Goal: Navigation & Orientation: Find specific page/section

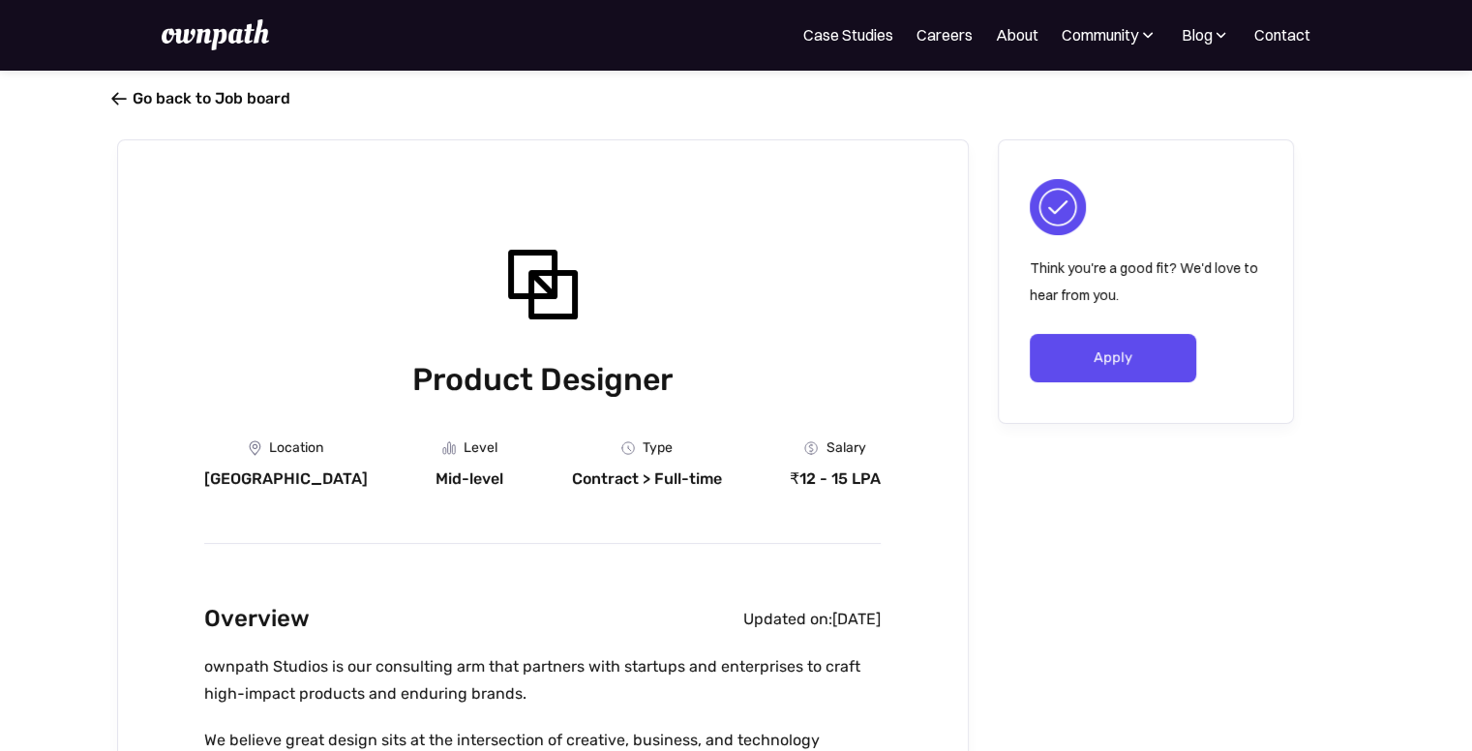
click at [116, 93] on span "" at bounding box center [118, 98] width 15 height 19
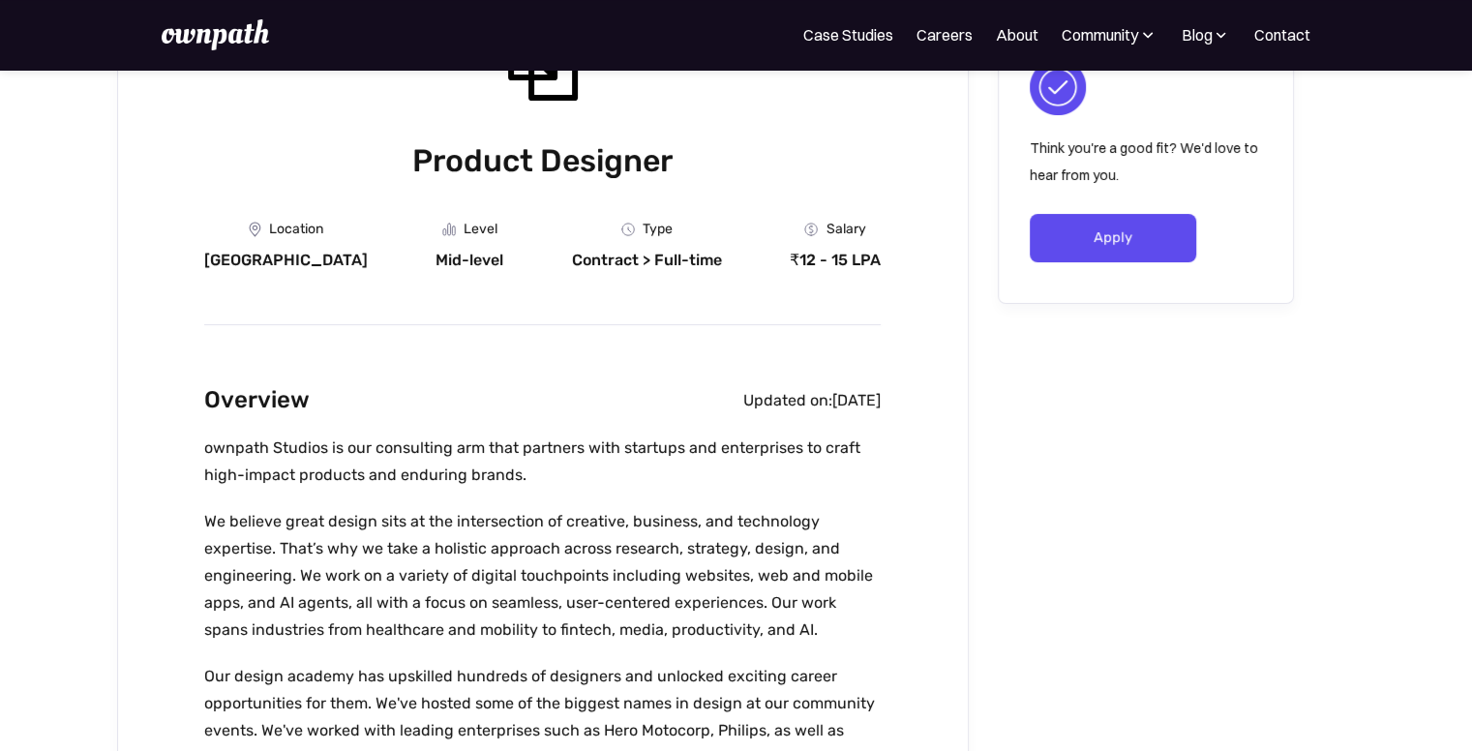
scroll to position [220, 0]
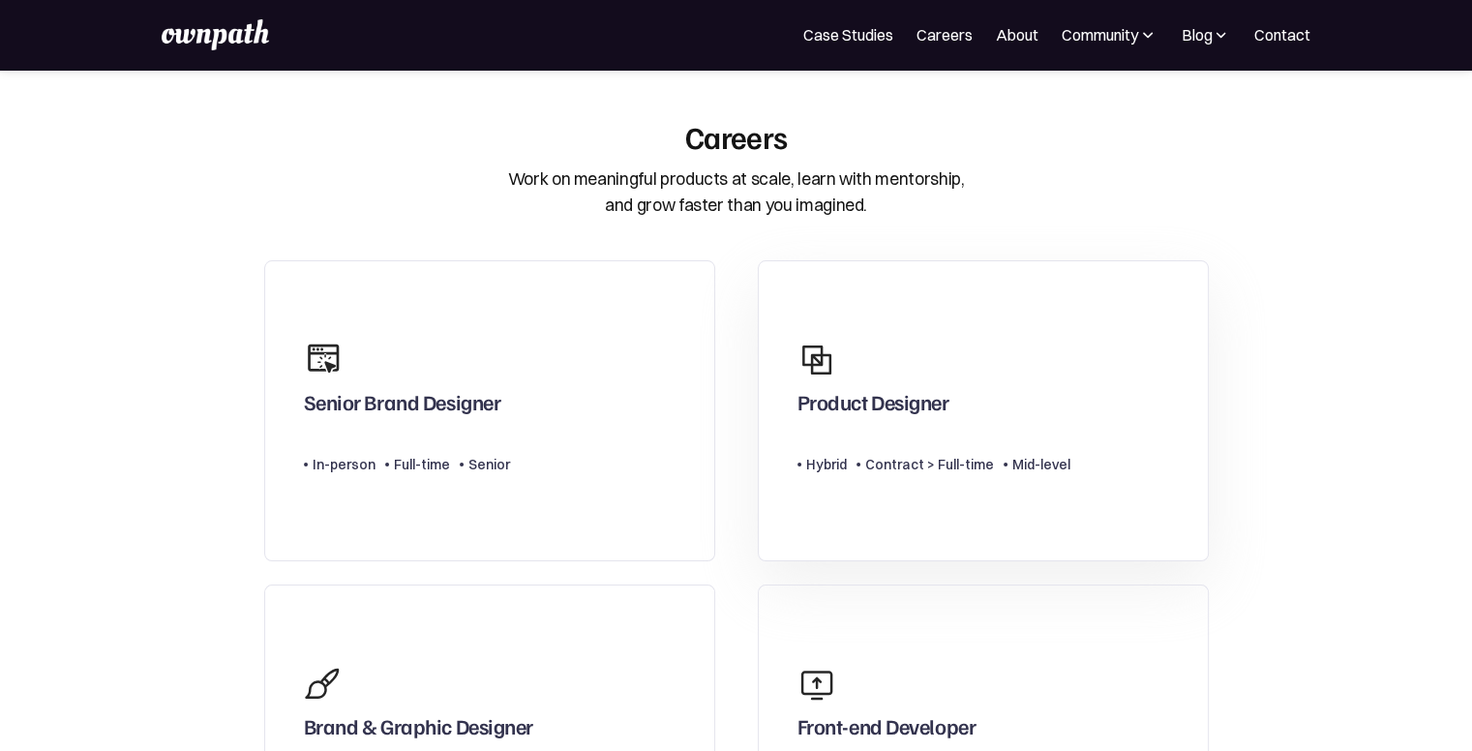
click at [949, 398] on div "Product Designer" at bounding box center [874, 406] width 152 height 35
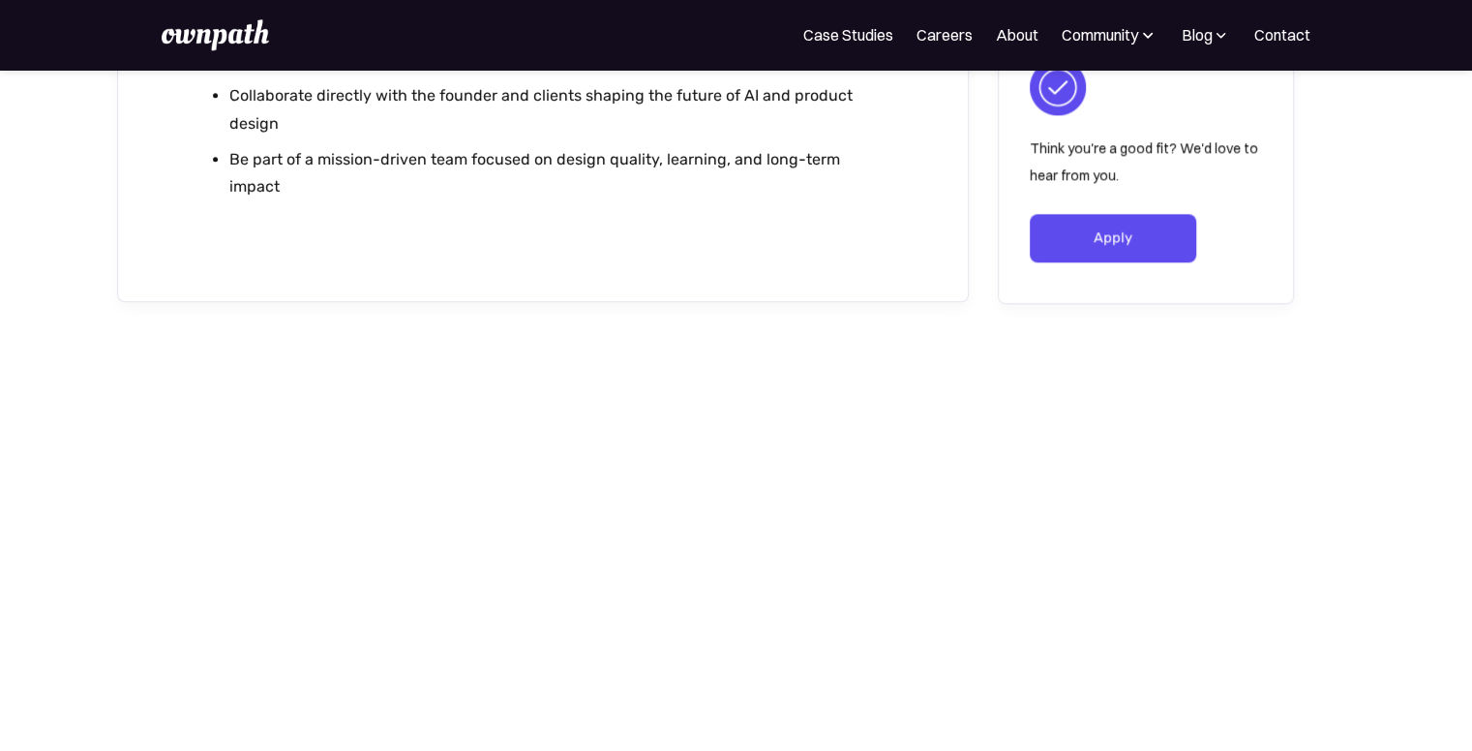
scroll to position [2466, 0]
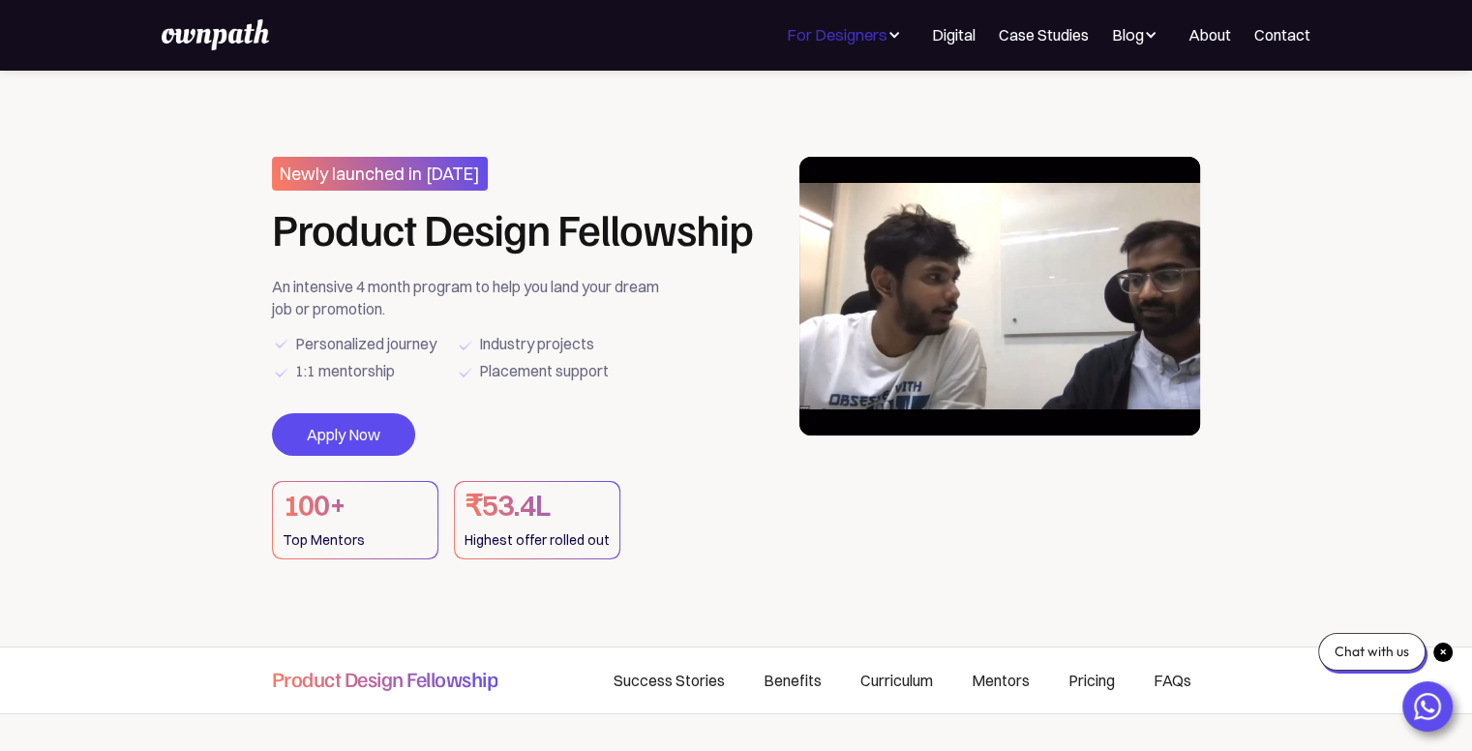
click at [875, 28] on div "For Designers" at bounding box center [837, 34] width 101 height 23
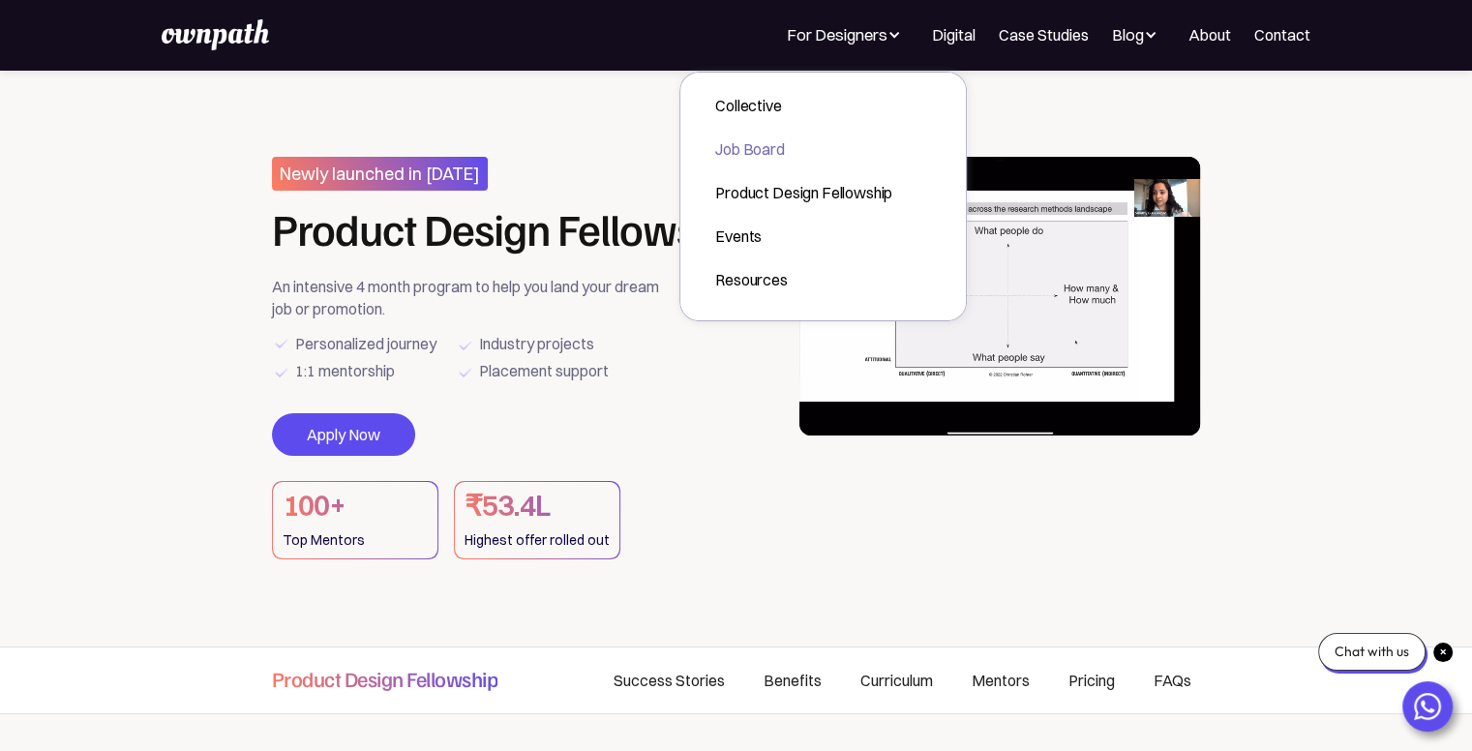
click at [764, 150] on div "Job Board" at bounding box center [803, 148] width 177 height 23
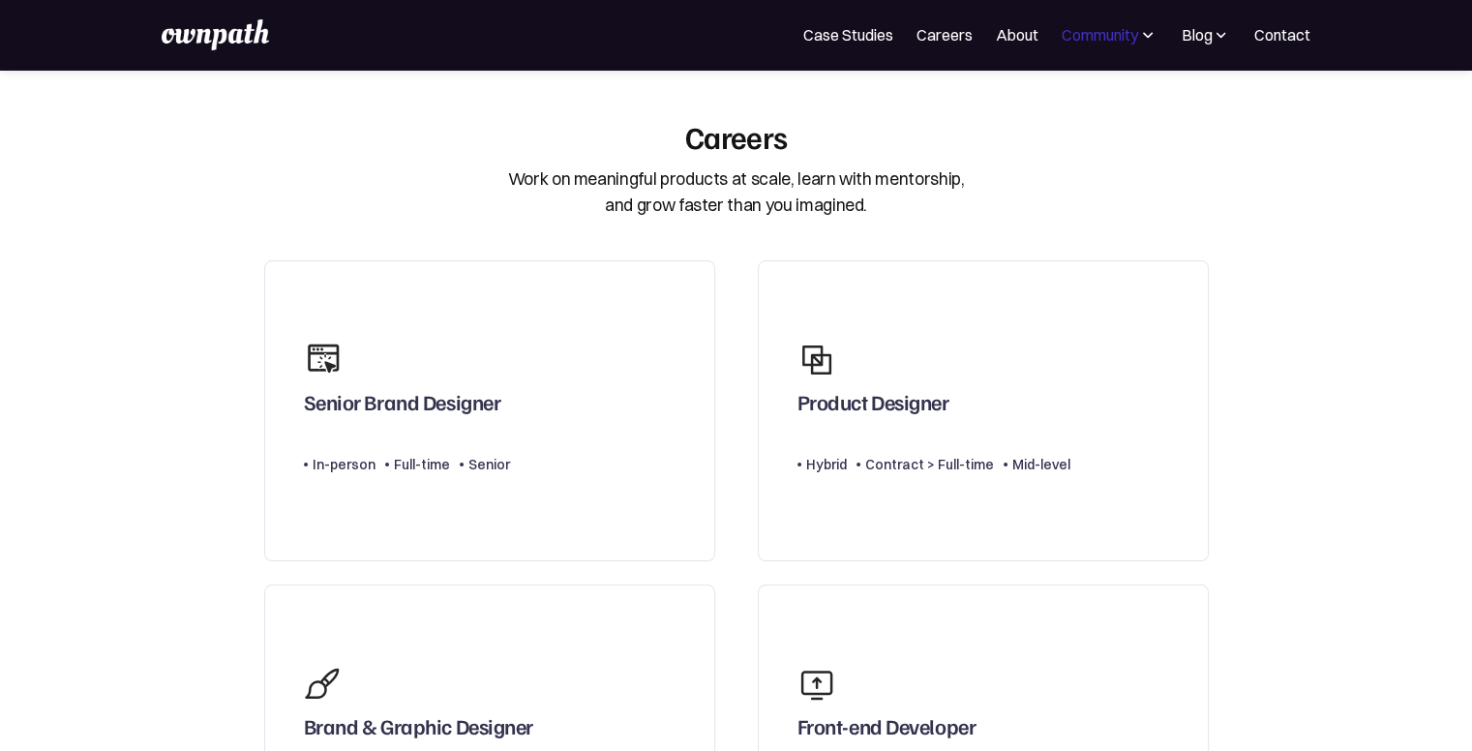
click at [1112, 32] on div "Community" at bounding box center [1100, 34] width 76 height 23
click at [1014, 32] on link "About" at bounding box center [1017, 34] width 43 height 23
